Goal: Task Accomplishment & Management: Manage account settings

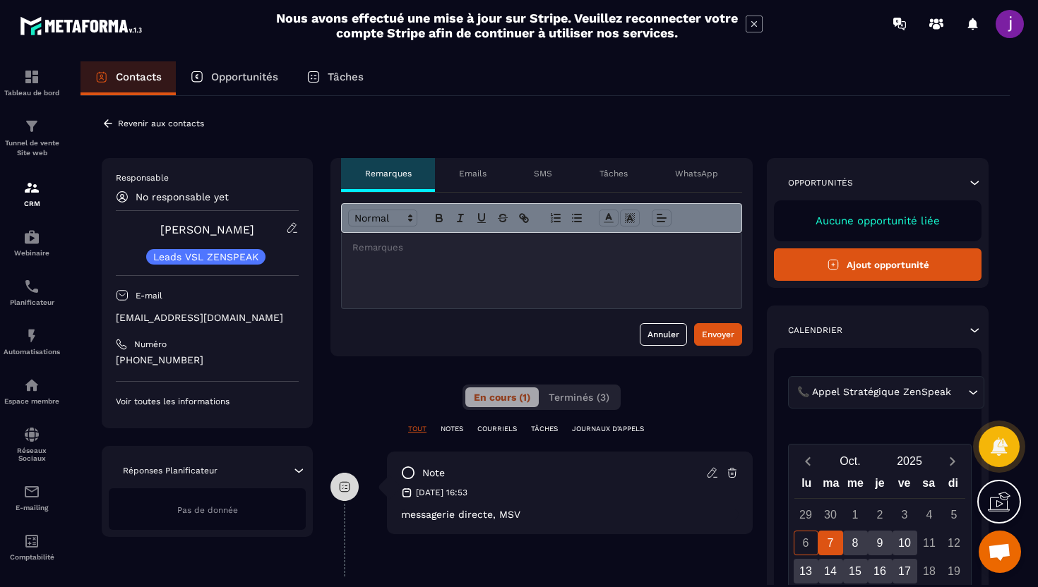
click at [110, 126] on icon at bounding box center [108, 123] width 13 height 13
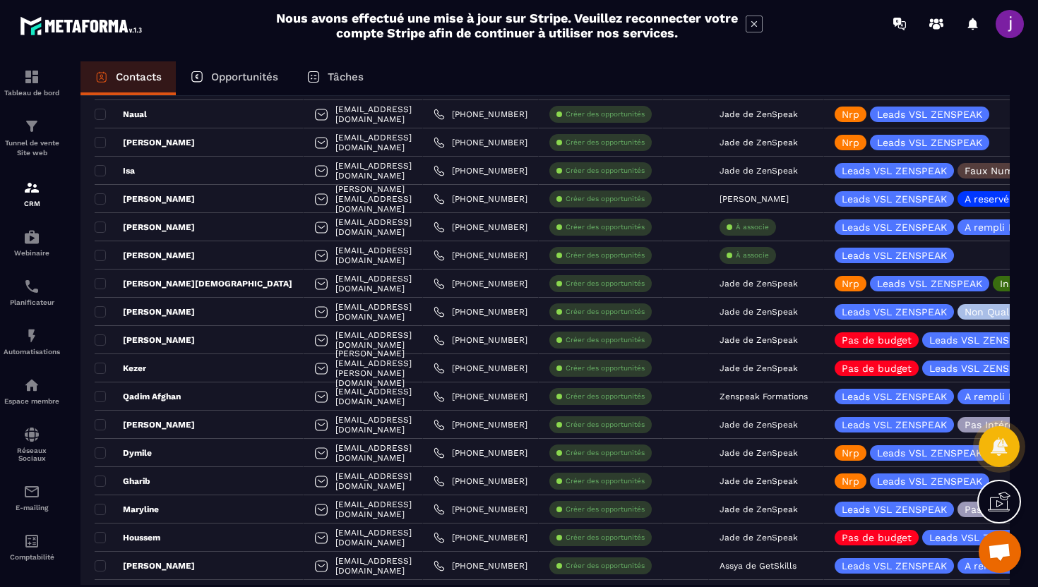
scroll to position [2466, 0]
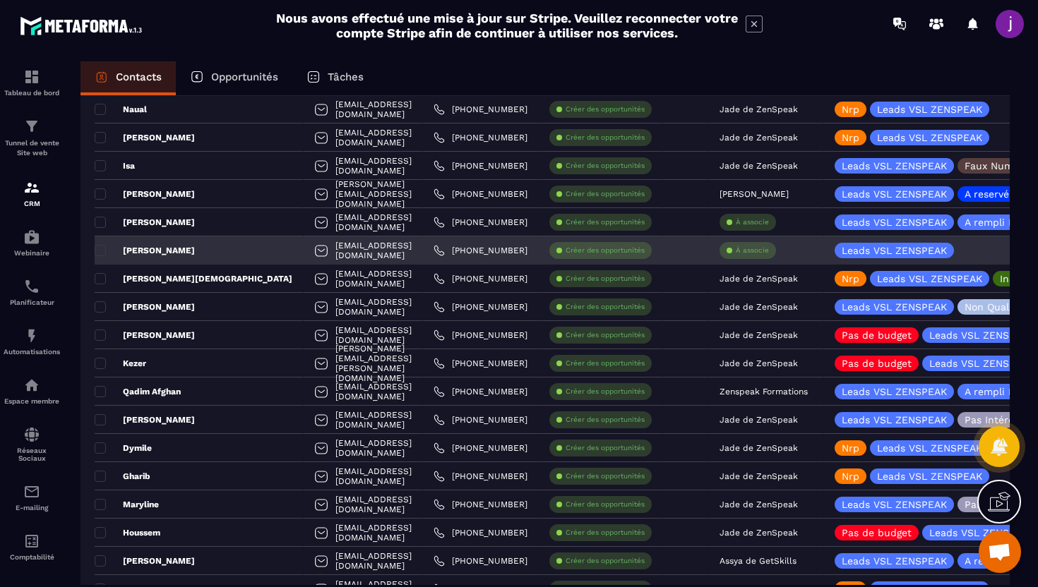
click at [761, 256] on div "À associe" at bounding box center [747, 250] width 56 height 17
click at [755, 252] on p "À associe" at bounding box center [752, 251] width 33 height 10
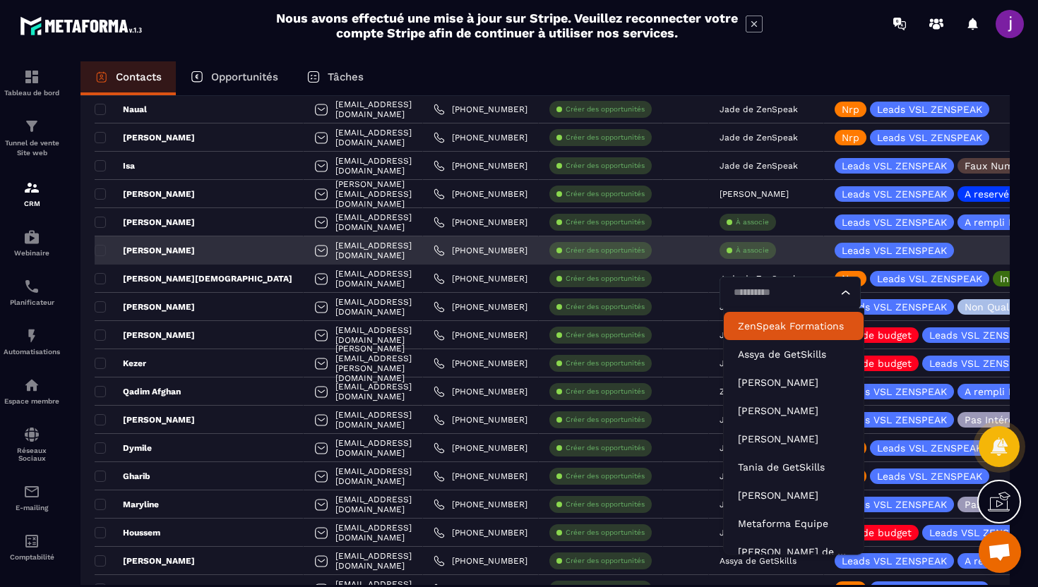
click at [767, 292] on input "Search for option" at bounding box center [782, 293] width 109 height 16
type input "****"
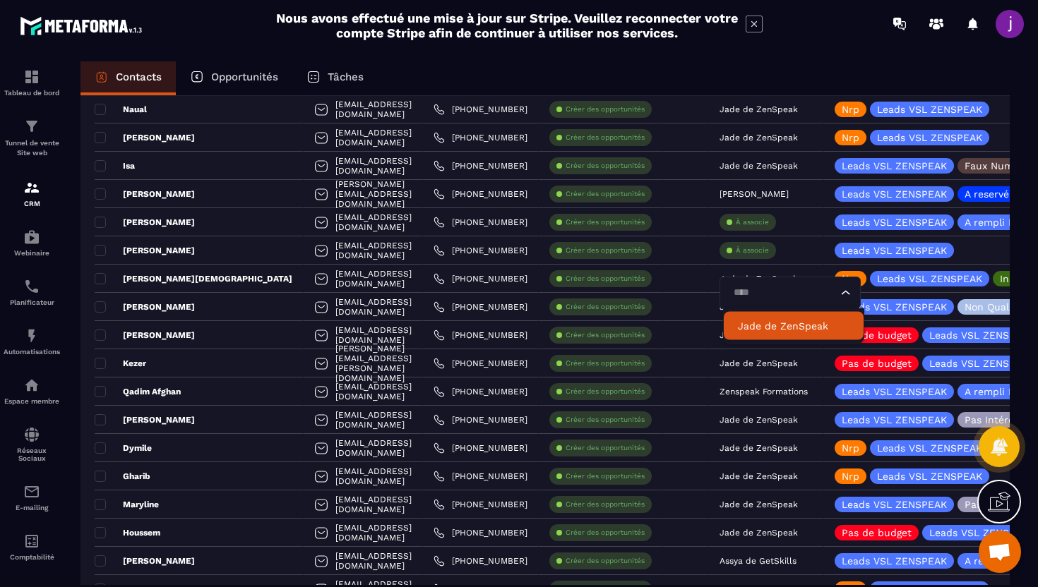
click at [748, 326] on p "Jade de ZenSpeak" at bounding box center [794, 326] width 112 height 14
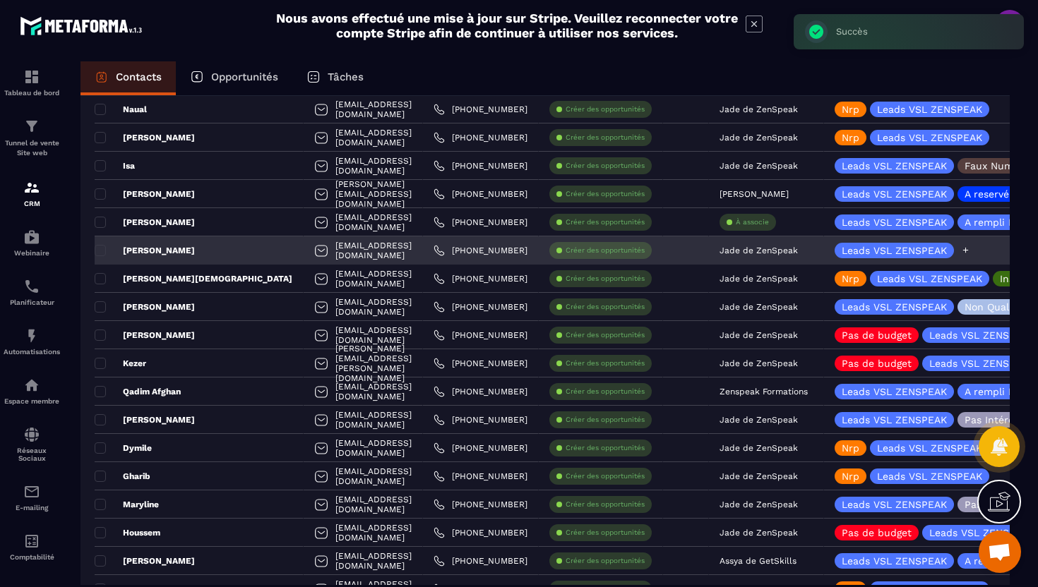
click at [968, 253] on icon at bounding box center [965, 250] width 9 height 9
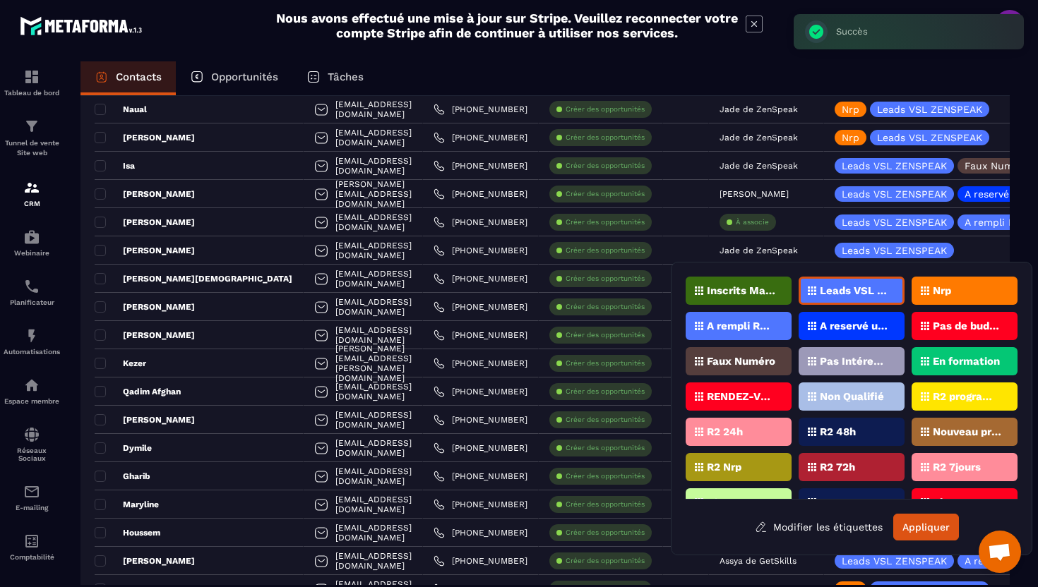
click at [962, 298] on div "Nrp" at bounding box center [964, 291] width 106 height 28
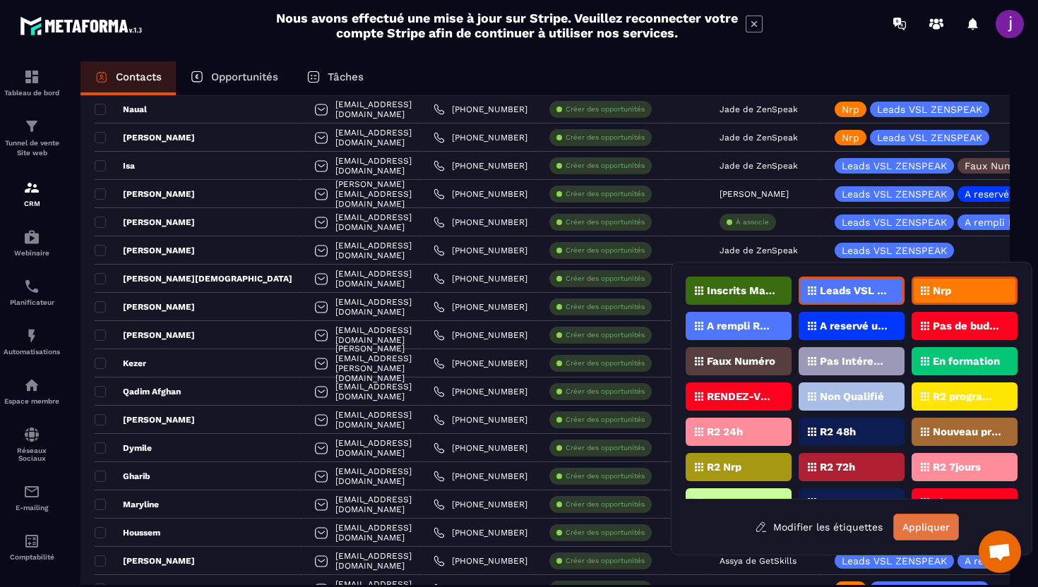
click at [918, 524] on button "Appliquer" at bounding box center [926, 527] width 66 height 27
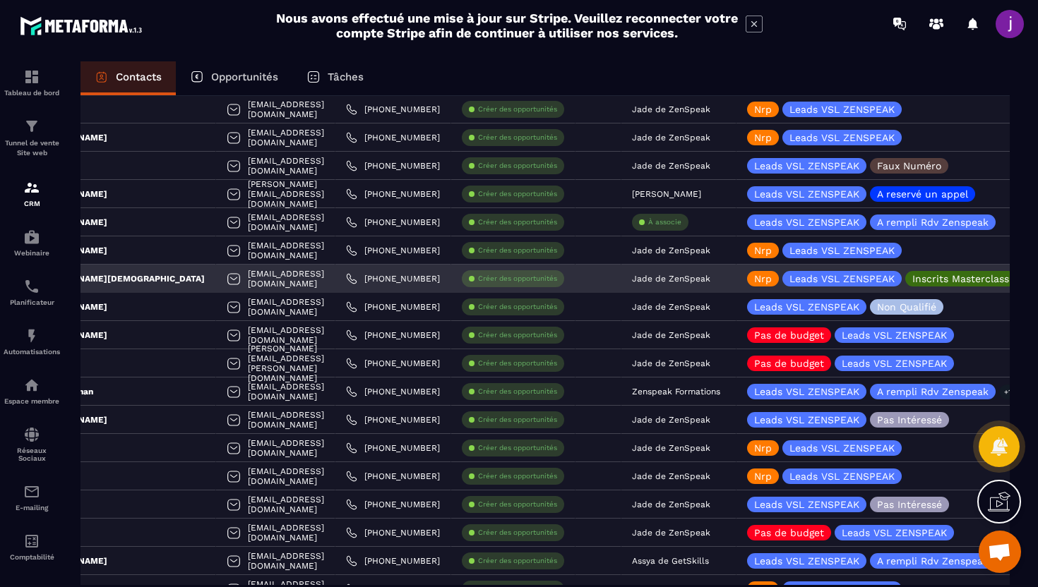
scroll to position [0, 59]
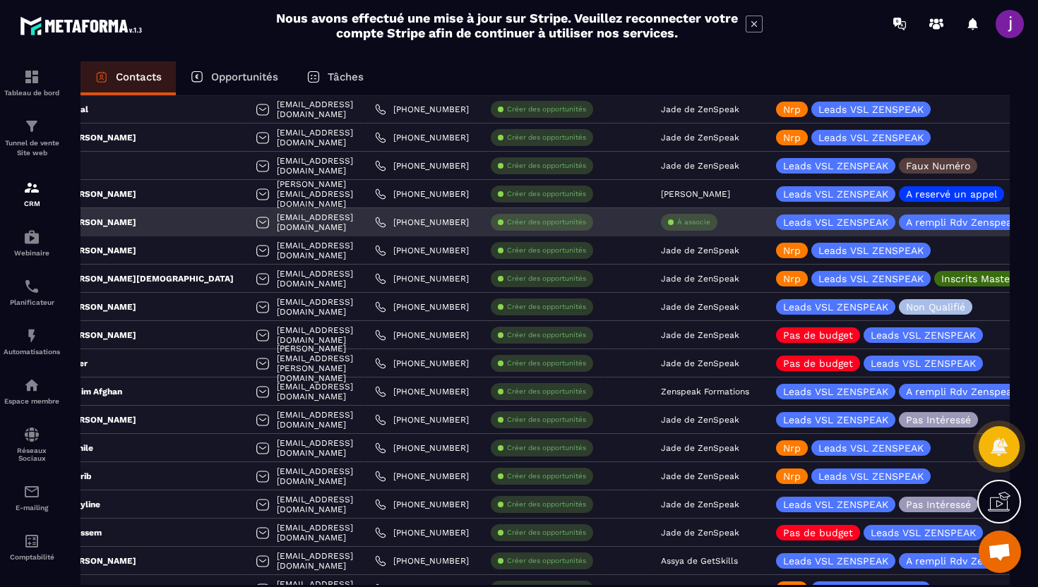
click at [138, 227] on div "[PERSON_NAME]" at bounding box center [140, 222] width 209 height 28
